Goal: Communication & Community: Answer question/provide support

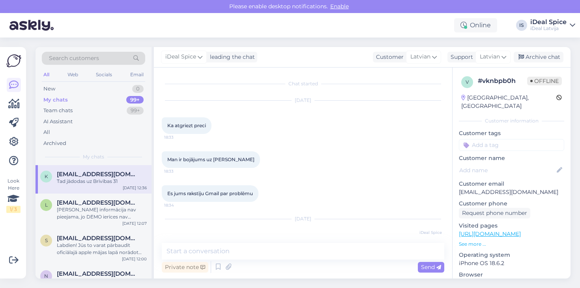
scroll to position [141, 0]
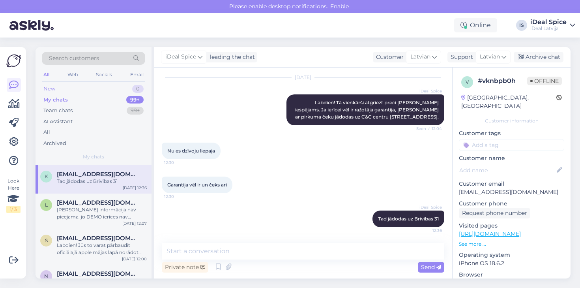
click at [69, 89] on div "New 0" at bounding box center [93, 88] width 103 height 11
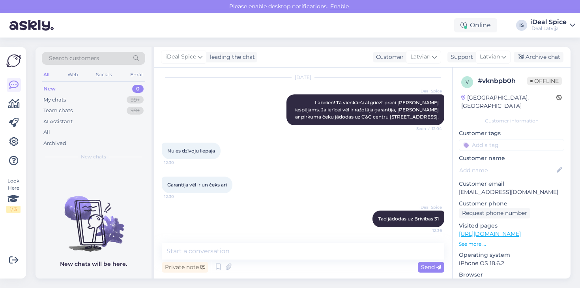
click at [69, 89] on div "New 0" at bounding box center [93, 88] width 103 height 11
click at [69, 88] on div "New 0" at bounding box center [93, 88] width 103 height 11
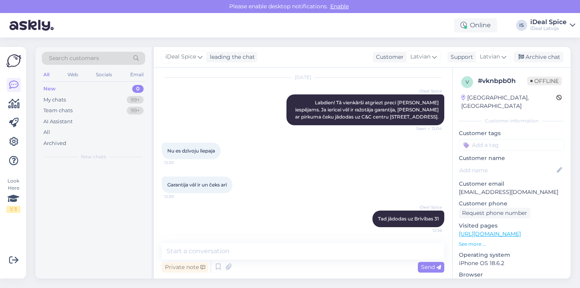
click at [69, 88] on div "New 0" at bounding box center [93, 88] width 103 height 11
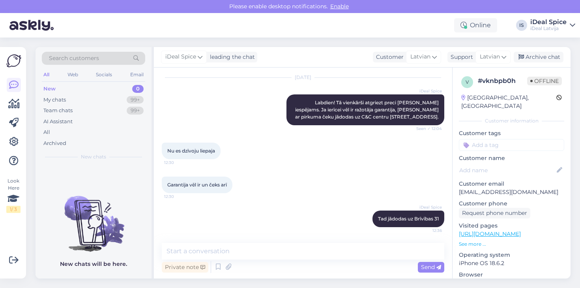
click at [69, 88] on div "New 0" at bounding box center [93, 88] width 103 height 11
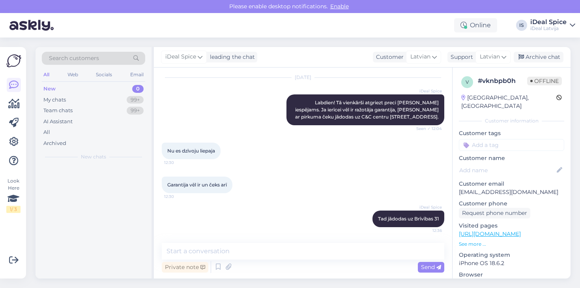
click at [69, 88] on div "New 0" at bounding box center [93, 88] width 103 height 11
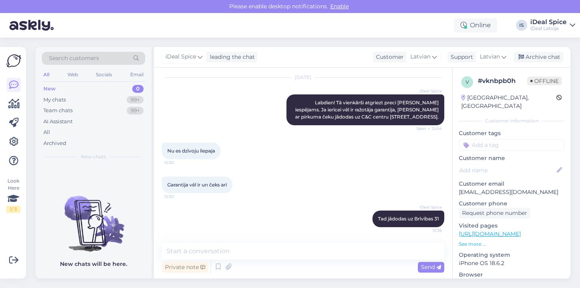
click at [69, 88] on div "New 0" at bounding box center [93, 88] width 103 height 11
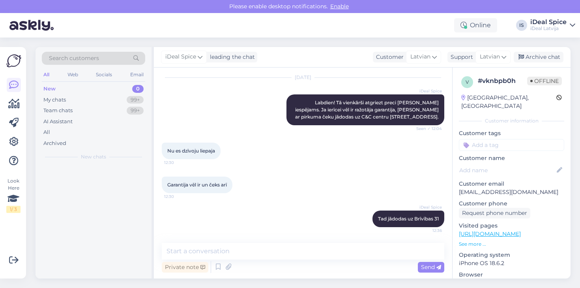
click at [69, 88] on div "New 0" at bounding box center [93, 88] width 103 height 11
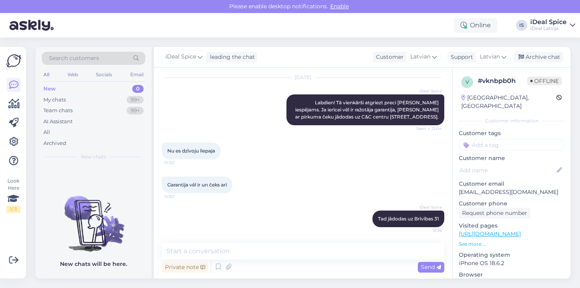
click at [69, 88] on div "New 0" at bounding box center [93, 88] width 103 height 11
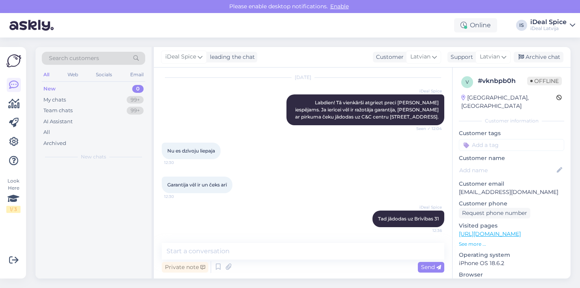
click at [69, 88] on div "New 0" at bounding box center [93, 88] width 103 height 11
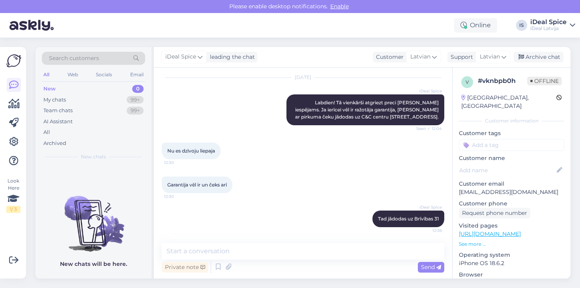
click at [69, 88] on div "New 0" at bounding box center [93, 88] width 103 height 11
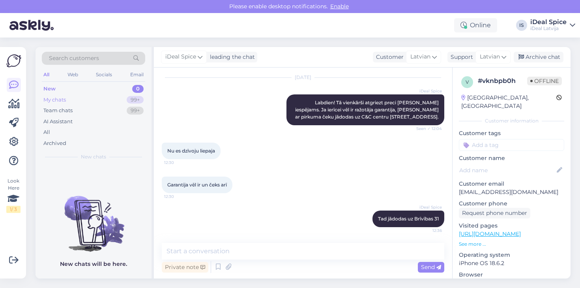
click at [68, 97] on div "My chats 99+" at bounding box center [93, 99] width 103 height 11
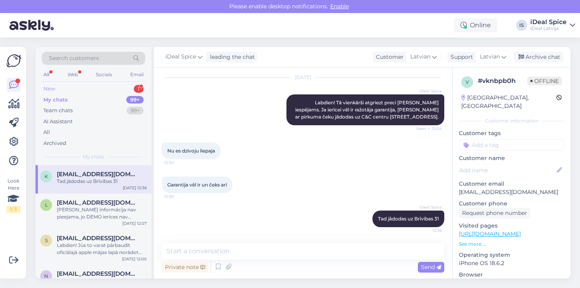
click at [73, 84] on div "New 1" at bounding box center [93, 88] width 103 height 11
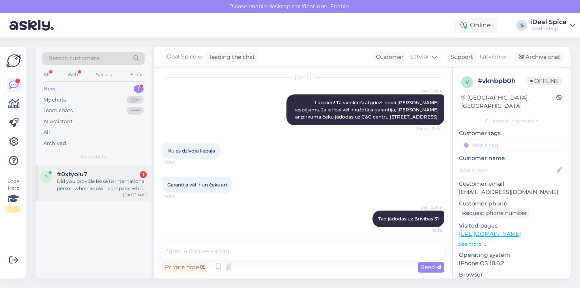
click at [90, 185] on div "Did you provide lease to international person who has own company which is less…" at bounding box center [102, 185] width 90 height 14
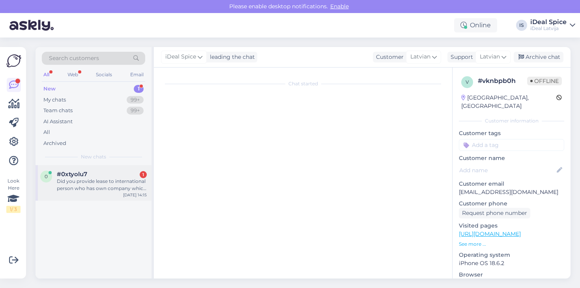
scroll to position [0, 0]
click at [90, 185] on div "Did you provide lease to international person who has own company which is less…" at bounding box center [102, 185] width 90 height 14
click at [140, 178] on div "Did you provide lease to international person who has own company which is less…" at bounding box center [102, 185] width 90 height 14
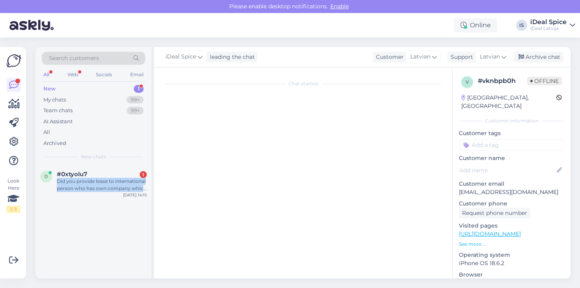
click at [103, 217] on div "0 #0xtyolu7 1 Did you provide lease to international person who has own company…" at bounding box center [94, 221] width 116 height 113
click at [76, 169] on div "0 #0xtyolu7 1 Did you provide lease to international person who has own company…" at bounding box center [94, 183] width 116 height 36
click at [234, 58] on div "leading the chat" at bounding box center [231, 57] width 48 height 8
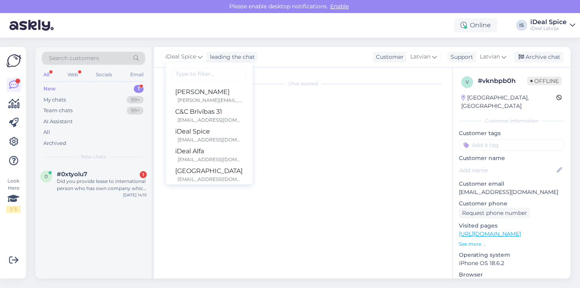
click at [292, 107] on div "Chat started" at bounding box center [307, 174] width 290 height 199
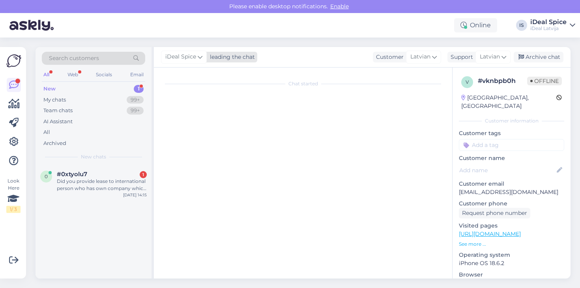
click at [195, 55] on span "iDeal Spice" at bounding box center [180, 56] width 31 height 9
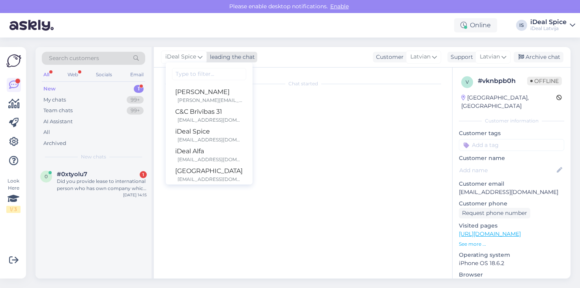
click at [195, 55] on span "iDeal Spice" at bounding box center [180, 56] width 31 height 9
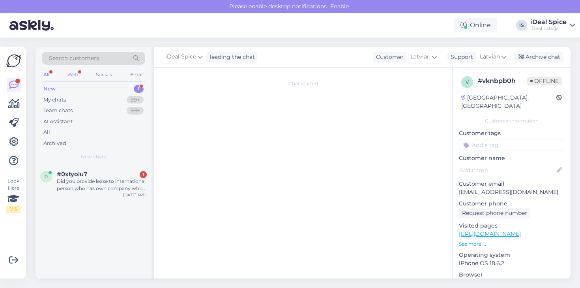
click at [75, 75] on div "Web" at bounding box center [73, 74] width 14 height 10
click at [64, 89] on div "New 1" at bounding box center [93, 88] width 103 height 11
click at [72, 181] on div "Did you provide lease to international person who has own company which is less…" at bounding box center [102, 185] width 90 height 14
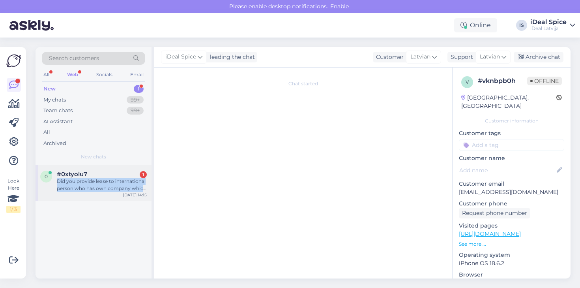
click at [72, 181] on div "Did you provide lease to international person who has own company which is less…" at bounding box center [102, 185] width 90 height 14
click at [72, 208] on div "0 #0xtyolu7 1 Did you provide lease to international person who has own company…" at bounding box center [94, 221] width 116 height 113
click at [77, 173] on span "#0xtyolu7" at bounding box center [72, 173] width 30 height 7
click at [79, 175] on span "#0xtyolu7" at bounding box center [72, 173] width 30 height 7
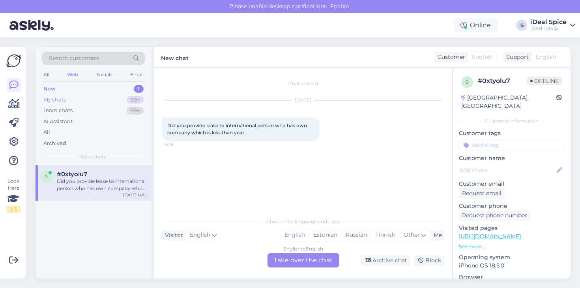
click at [75, 102] on div "My chats 99+" at bounding box center [93, 99] width 103 height 11
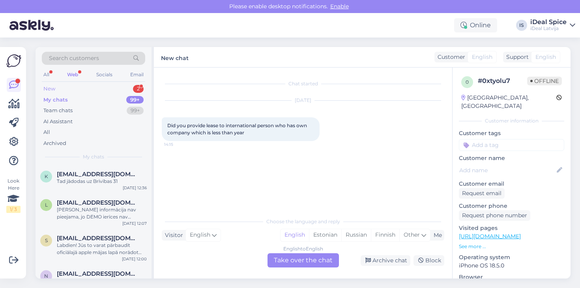
click at [81, 90] on div "New 2" at bounding box center [93, 88] width 103 height 11
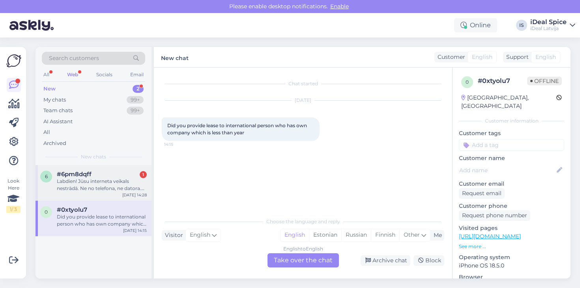
click at [81, 178] on div "Labdien! Jūsu interneta veikals nestrādā. Ne no telefona, ne datora. Jūs sazvan…" at bounding box center [102, 185] width 90 height 14
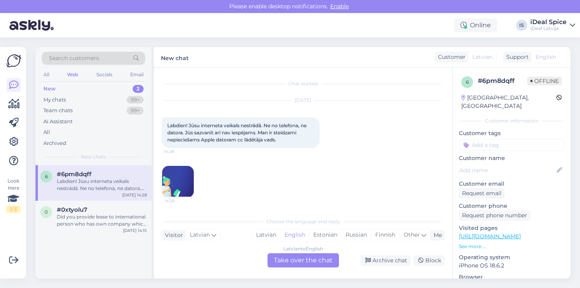
scroll to position [0, 0]
click at [263, 234] on div "Latvian" at bounding box center [266, 235] width 28 height 12
click at [290, 262] on div "Latvian to Latvian Take over the chat" at bounding box center [303, 260] width 71 height 14
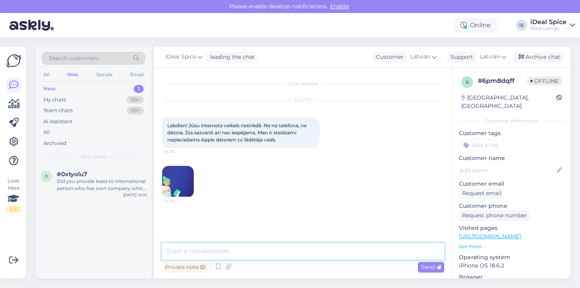
click at [284, 253] on textarea at bounding box center [303, 251] width 283 height 17
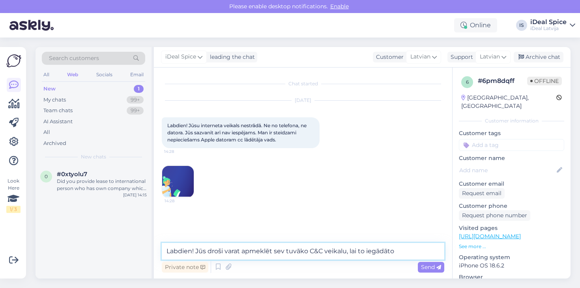
type textarea "Labdien! Jūs droši varat apmeklēt sev tuvāko C&C veikalu, lai to iegādātos"
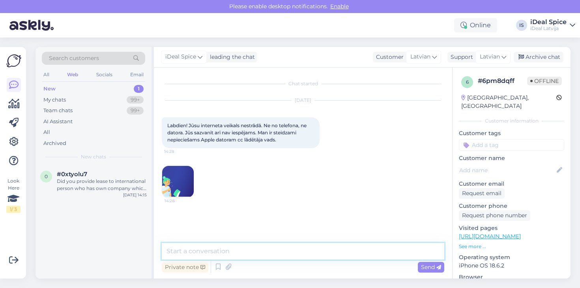
scroll to position [12, 0]
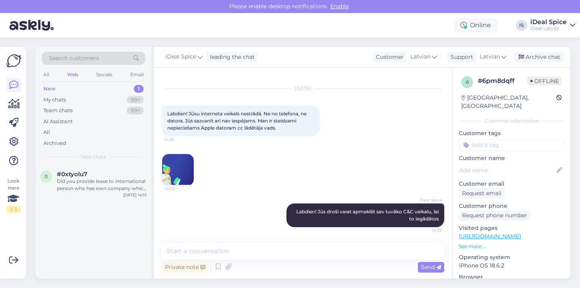
click at [67, 89] on div "New 1" at bounding box center [93, 88] width 103 height 11
